Goal: Transaction & Acquisition: Download file/media

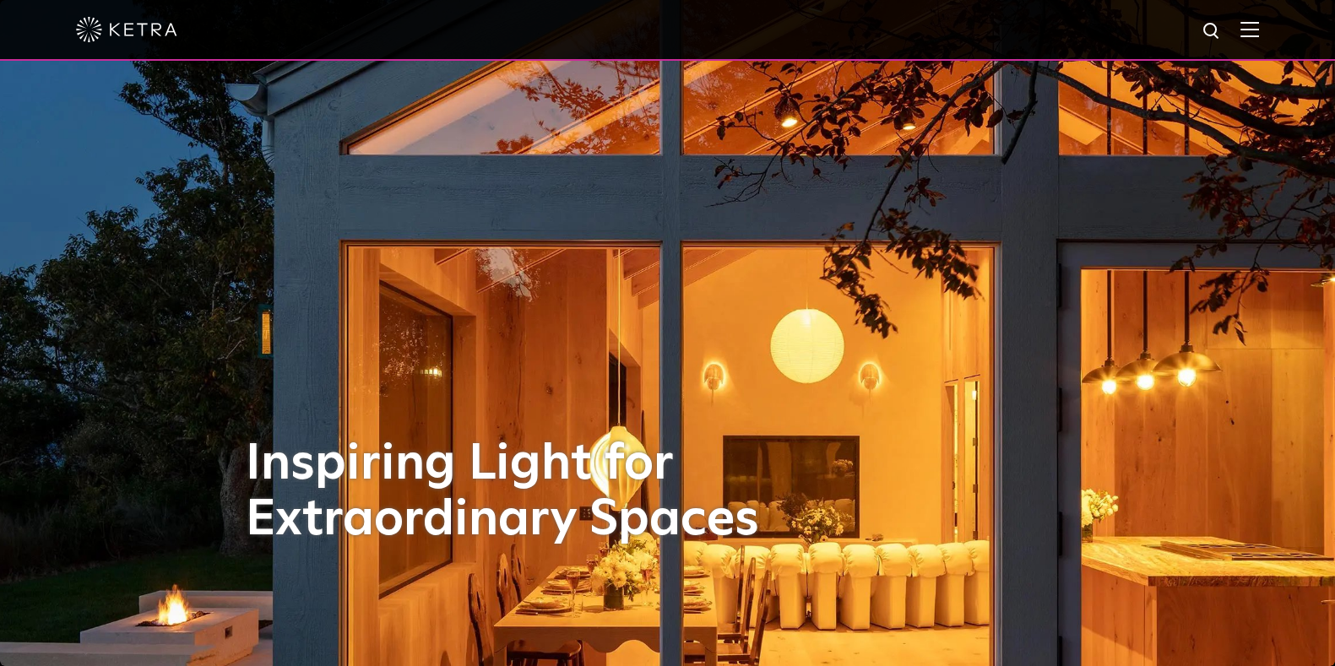
click at [1259, 26] on img at bounding box center [1249, 29] width 19 height 16
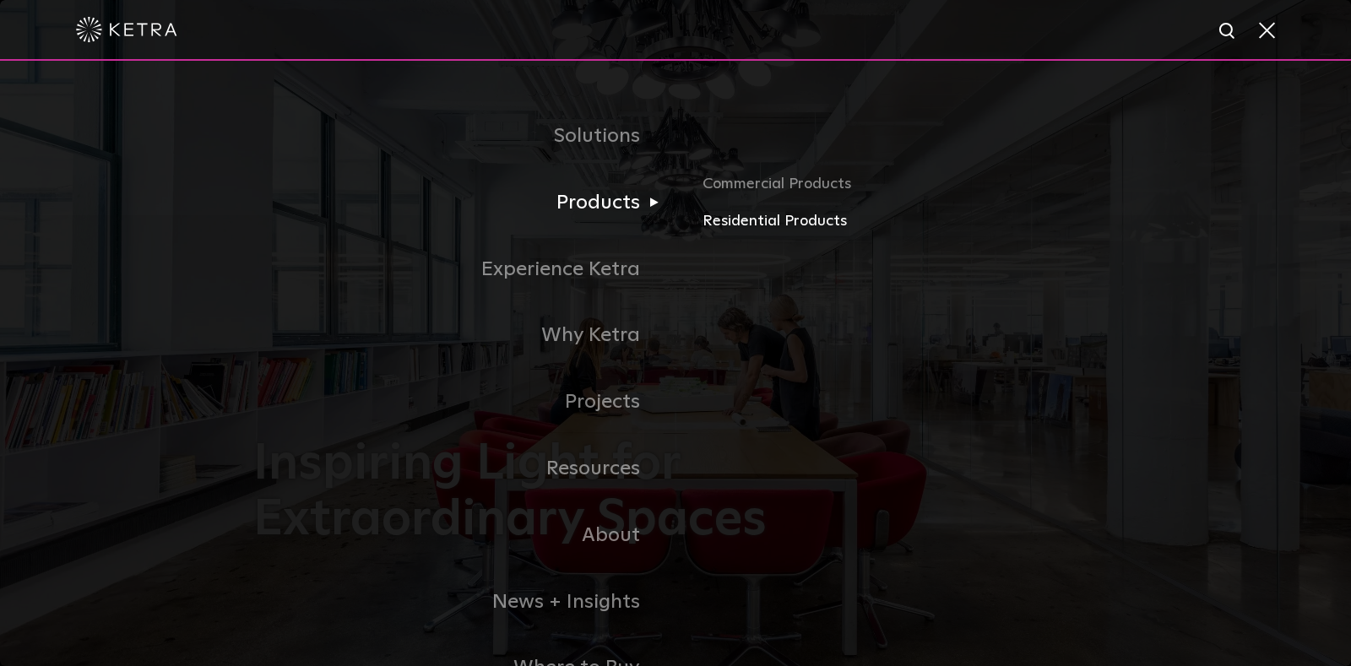
click at [718, 222] on link "Residential Products" at bounding box center [899, 221] width 395 height 24
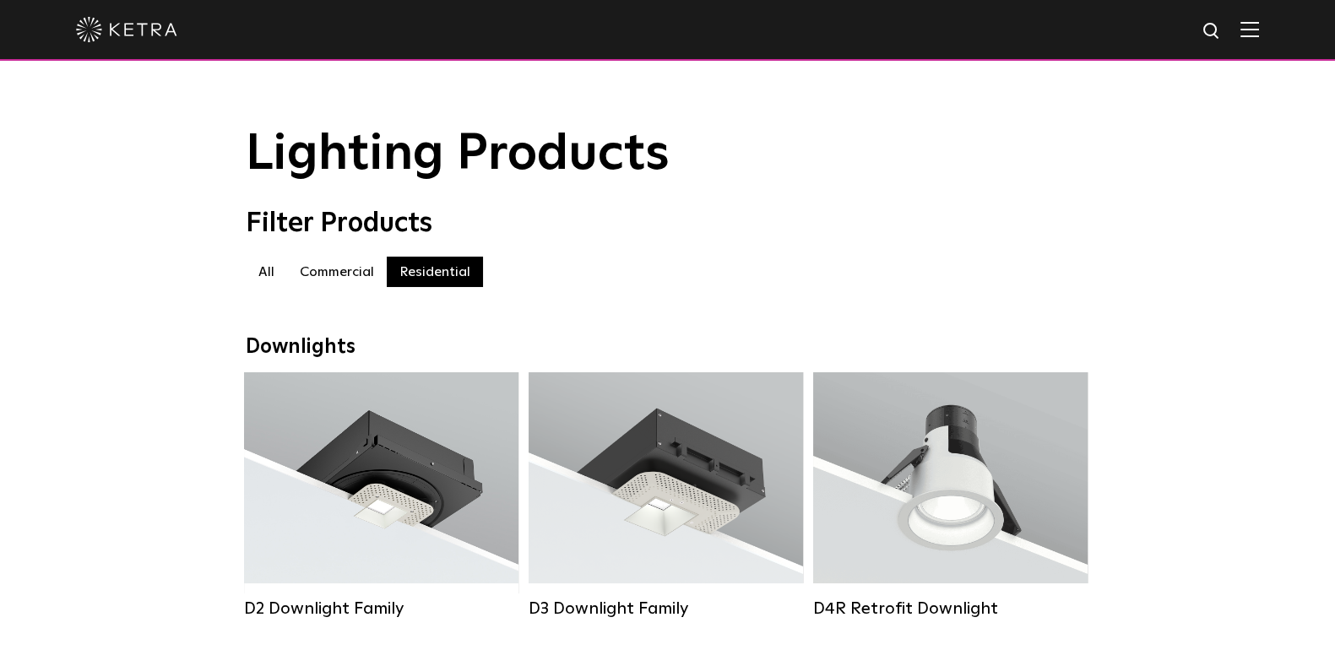
scroll to position [267, 0]
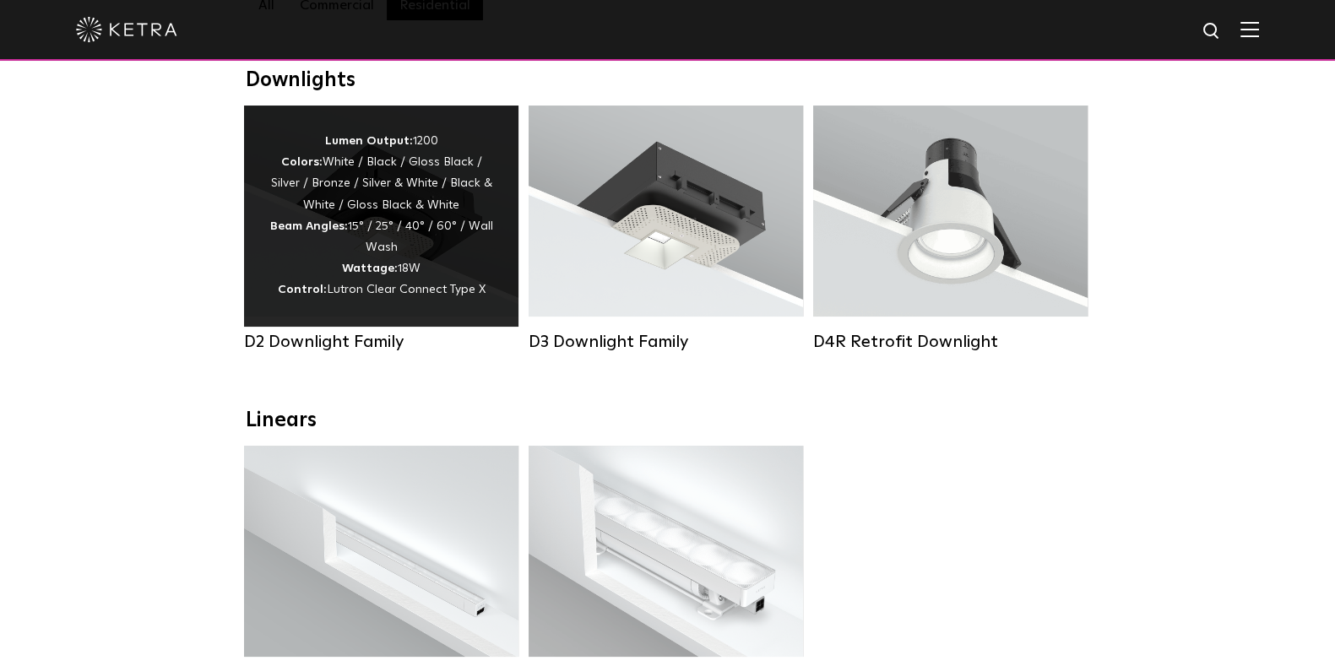
click at [346, 274] on strong "Wattage:" at bounding box center [370, 269] width 56 height 12
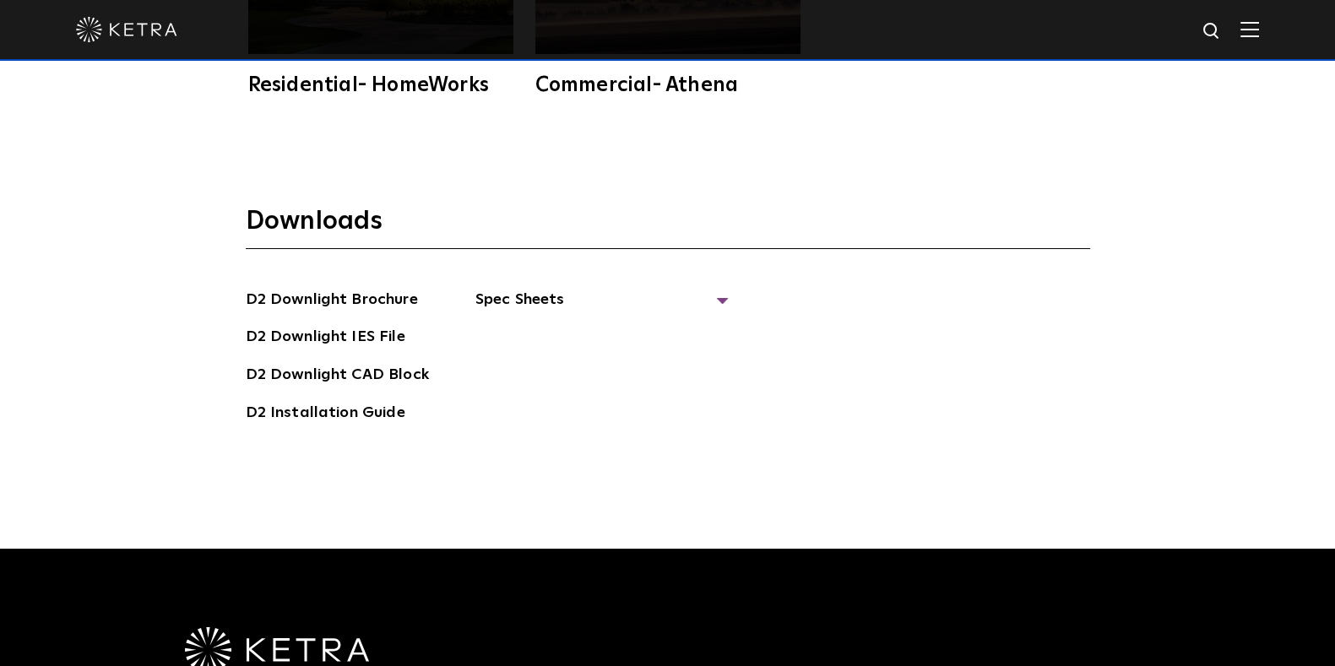
scroll to position [4551, 0]
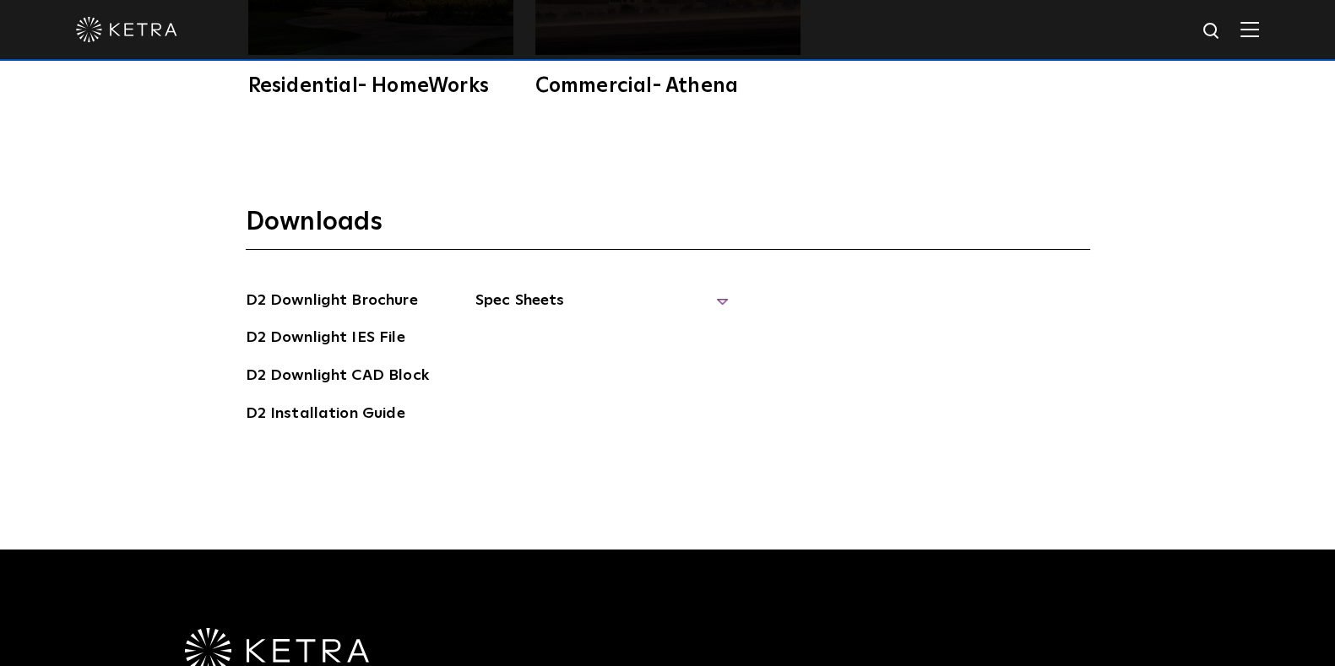
click at [713, 289] on span "Spec Sheets" at bounding box center [601, 307] width 253 height 37
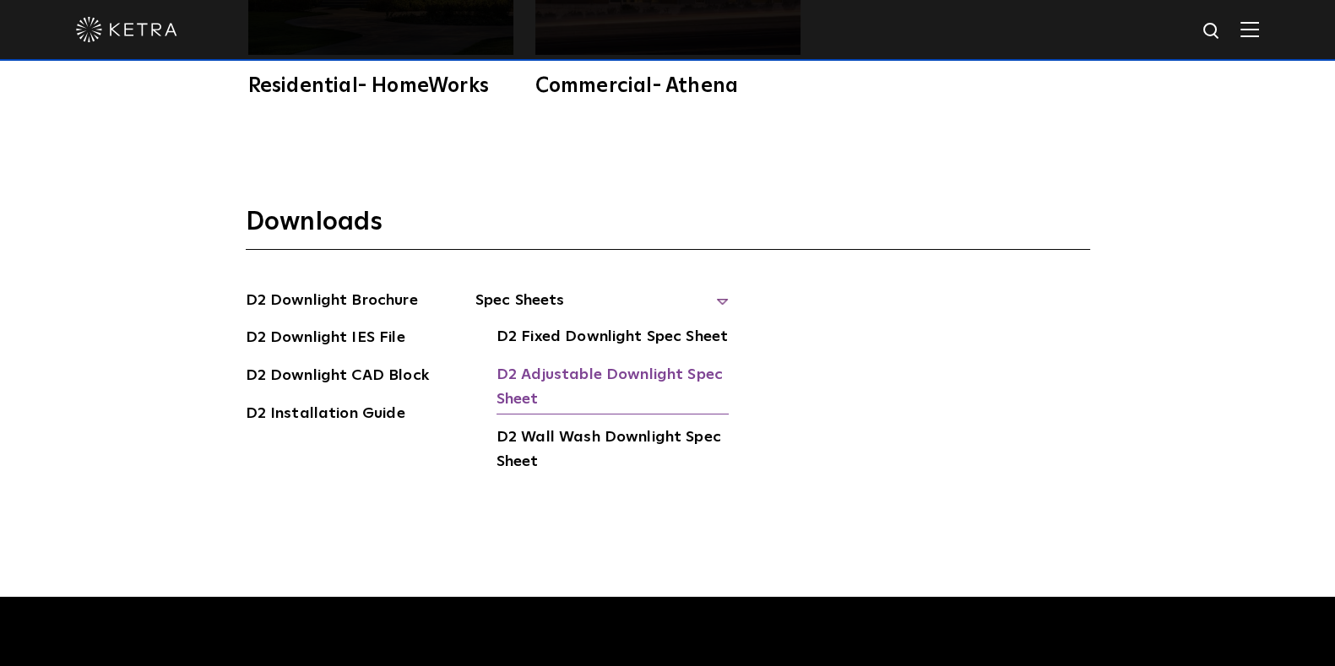
click at [589, 363] on link "D2 Adjustable Downlight Spec Sheet" at bounding box center [612, 388] width 232 height 51
